Goal: Navigation & Orientation: Find specific page/section

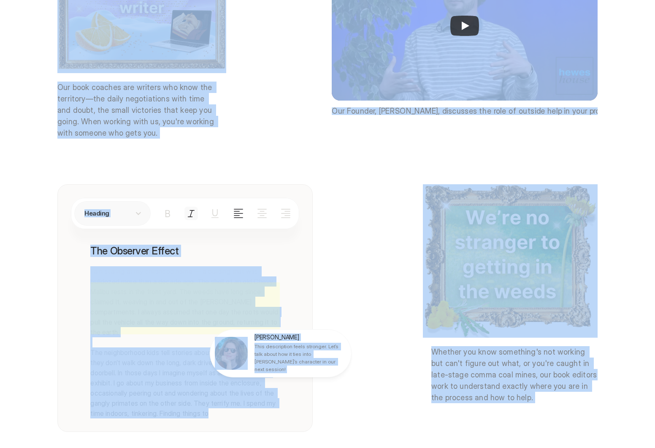
click at [337, 142] on div at bounding box center [351, 224] width 608 height 448
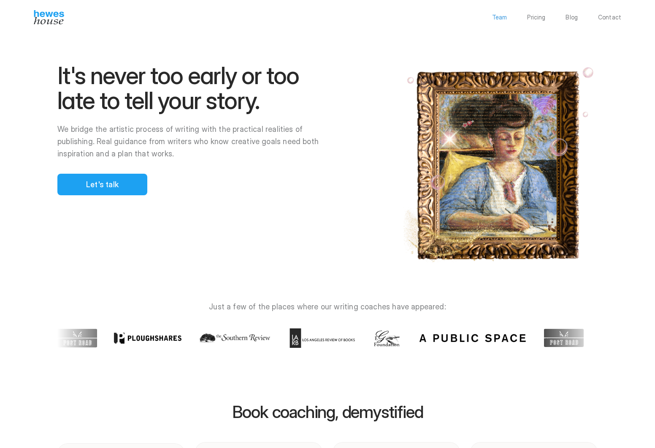
click at [502, 17] on p "Team" at bounding box center [499, 17] width 15 height 6
